Goal: Information Seeking & Learning: Learn about a topic

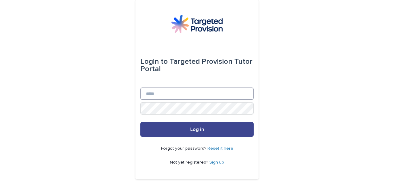
type input "**********"
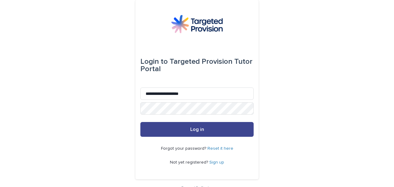
click at [191, 130] on span "Log in" at bounding box center [197, 129] width 14 height 5
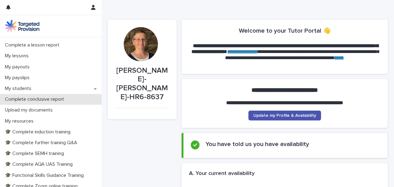
scroll to position [123, 0]
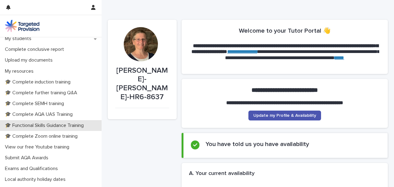
click at [31, 123] on p "🎓 Functional Skills Guidance Training" at bounding box center [45, 125] width 86 height 6
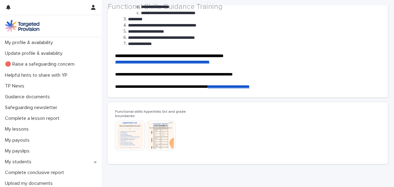
scroll to position [123, 0]
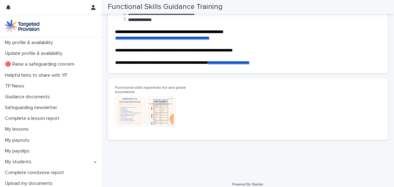
click at [140, 103] on img at bounding box center [130, 112] width 30 height 30
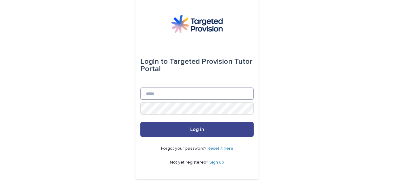
type input "**********"
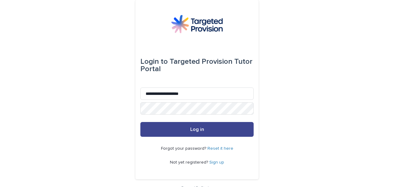
click at [184, 127] on button "Log in" at bounding box center [196, 129] width 113 height 15
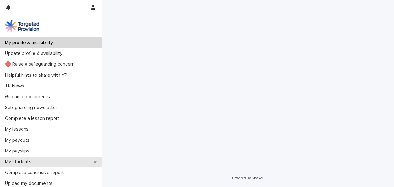
click at [37, 162] on div "My students" at bounding box center [51, 161] width 102 height 11
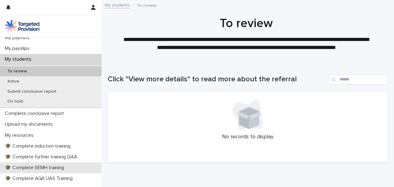
scroll to position [205, 0]
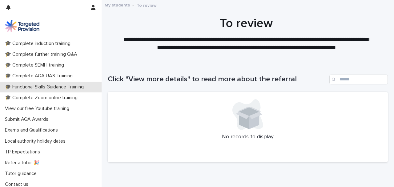
click at [42, 86] on p "🎓 Functional Skills Guidance Training" at bounding box center [45, 87] width 86 height 6
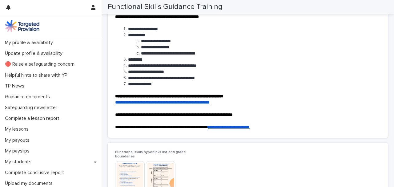
scroll to position [62, 0]
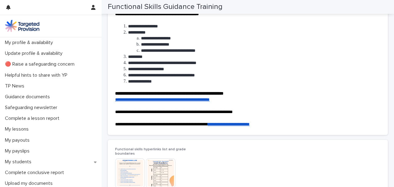
click at [127, 171] on img at bounding box center [130, 173] width 30 height 30
